Goal: Information Seeking & Learning: Learn about a topic

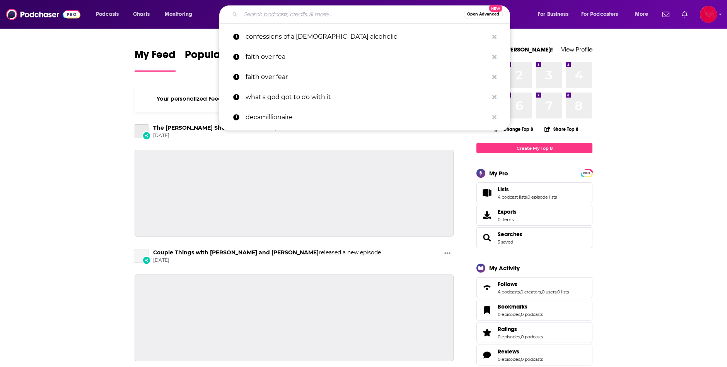
click at [289, 16] on input "Search podcasts, credits, & more..." at bounding box center [352, 14] width 223 height 12
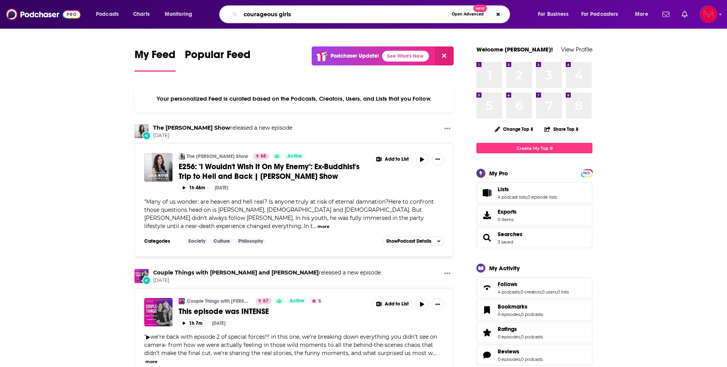
type input "courageous girls"
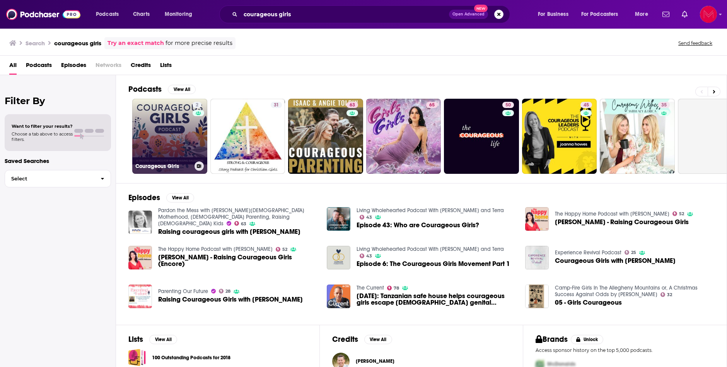
click at [163, 138] on link "2 Courageous Girls" at bounding box center [169, 136] width 75 height 75
